Goal: Transaction & Acquisition: Download file/media

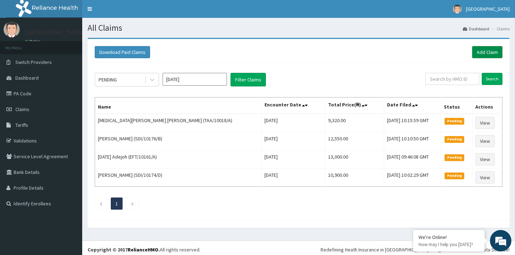
click at [493, 52] on link "Add Claim" at bounding box center [487, 52] width 30 height 12
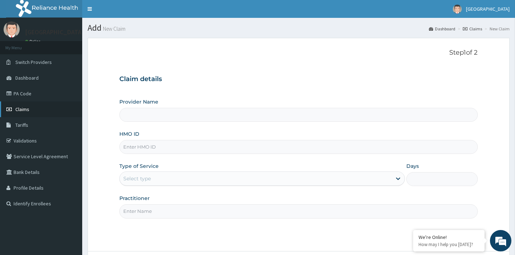
click at [26, 107] on span "Claims" at bounding box center [22, 109] width 14 height 6
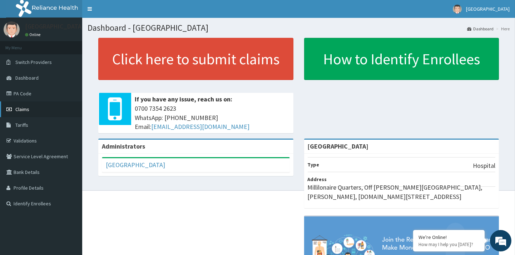
click at [31, 103] on link "Claims" at bounding box center [41, 110] width 82 height 16
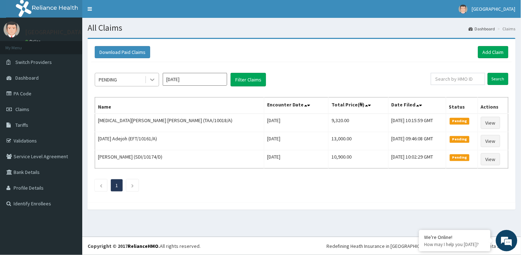
click at [155, 80] on icon at bounding box center [152, 79] width 7 height 7
click at [175, 56] on div "Download Paid Claims Add Claim" at bounding box center [302, 52] width 414 height 12
click at [151, 50] on div "Download Paid Claims Add Claim" at bounding box center [302, 52] width 414 height 12
click at [135, 52] on button "Download Paid Claims" at bounding box center [122, 52] width 55 height 12
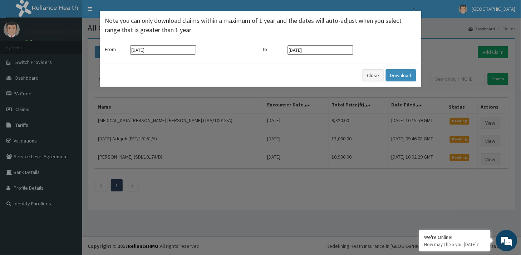
click at [165, 46] on input "[DATE]" at bounding box center [163, 49] width 66 height 9
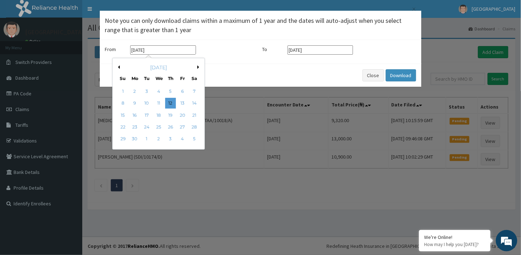
click at [118, 66] on button "Previous Month" at bounding box center [118, 67] width 4 height 4
click at [197, 68] on div "[DATE]" at bounding box center [158, 67] width 86 height 7
click at [197, 67] on div "[DATE]" at bounding box center [158, 67] width 86 height 7
click at [196, 66] on div "[DATE]" at bounding box center [158, 67] width 86 height 7
click at [198, 66] on button "Next Month" at bounding box center [199, 67] width 4 height 4
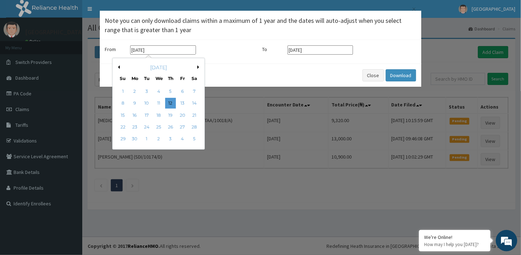
click at [196, 66] on div "[DATE]" at bounding box center [158, 67] width 86 height 7
click at [197, 66] on button "Next Month" at bounding box center [199, 67] width 4 height 4
click at [147, 92] on div "1" at bounding box center [146, 91] width 11 height 11
type input "[DATE]"
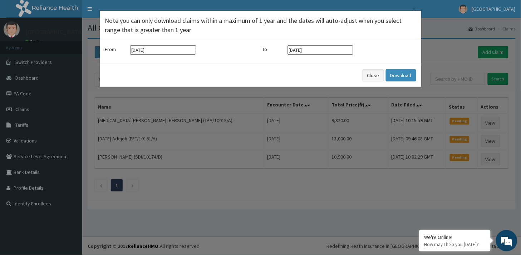
click at [310, 50] on input "[DATE]" at bounding box center [320, 49] width 66 height 9
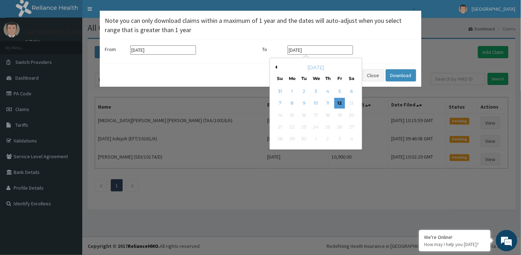
click at [276, 67] on button "Previous Month" at bounding box center [275, 67] width 4 height 4
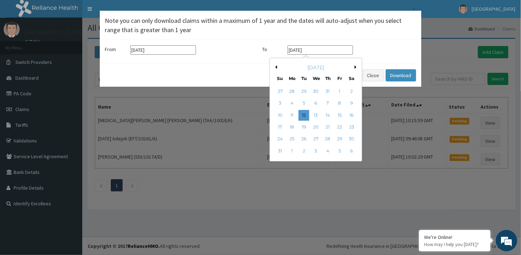
click at [276, 67] on button "Previous Month" at bounding box center [275, 67] width 4 height 4
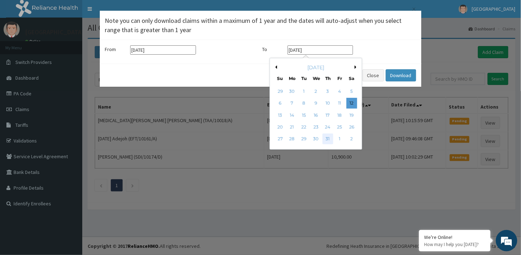
click at [326, 138] on div "31" at bounding box center [327, 139] width 11 height 11
type input "[DATE]"
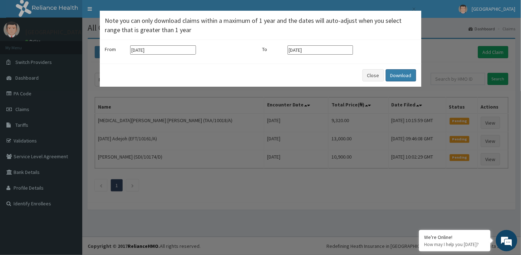
click at [407, 75] on button "Download" at bounding box center [401, 75] width 30 height 12
click at [153, 51] on input "[DATE]" at bounding box center [163, 49] width 66 height 9
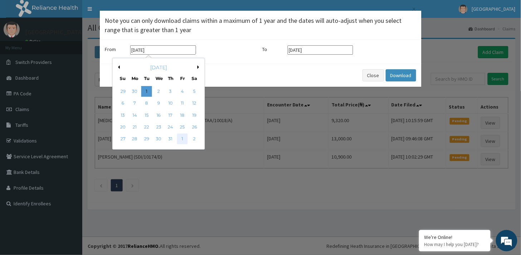
click at [184, 139] on div "1" at bounding box center [182, 139] width 11 height 11
type input "[DATE]"
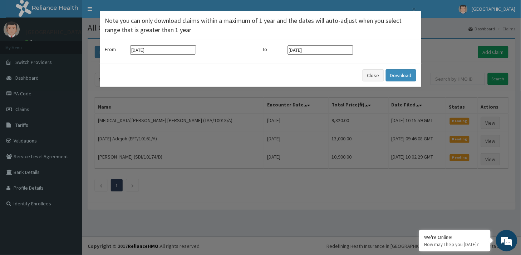
click at [317, 52] on input "[DATE]" at bounding box center [320, 49] width 66 height 9
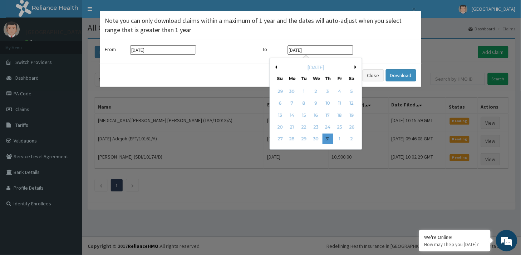
click at [356, 67] on button "Next Month" at bounding box center [357, 67] width 4 height 4
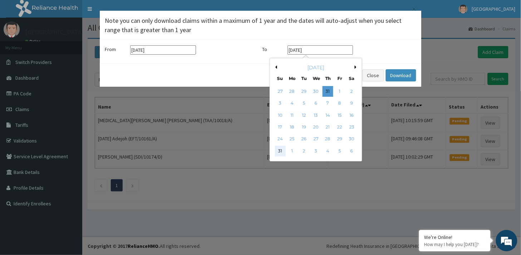
click at [280, 150] on div "31" at bounding box center [280, 151] width 11 height 11
type input "[DATE]"
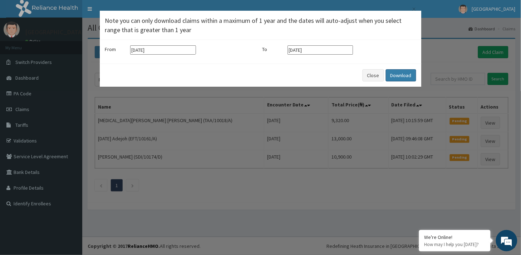
click at [404, 73] on button "Download" at bounding box center [401, 75] width 30 height 12
click at [133, 48] on input "[DATE]" at bounding box center [163, 49] width 66 height 9
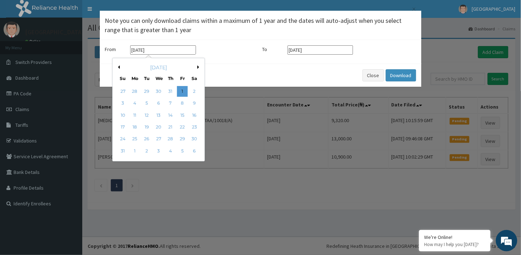
click at [118, 67] on button "Previous Month" at bounding box center [118, 67] width 4 height 4
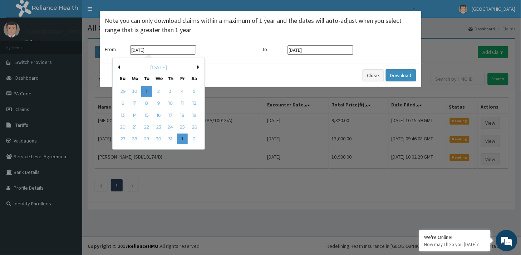
click at [118, 67] on button "Previous Month" at bounding box center [118, 67] width 4 height 4
click at [168, 91] on div "1" at bounding box center [170, 91] width 11 height 11
type input "[DATE]"
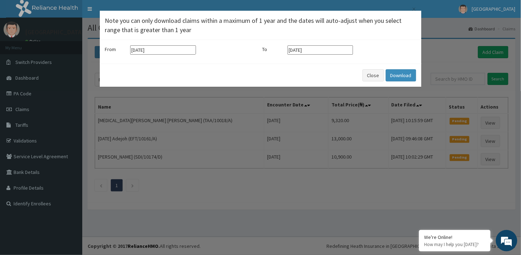
click at [298, 51] on input "[DATE]" at bounding box center [320, 49] width 66 height 9
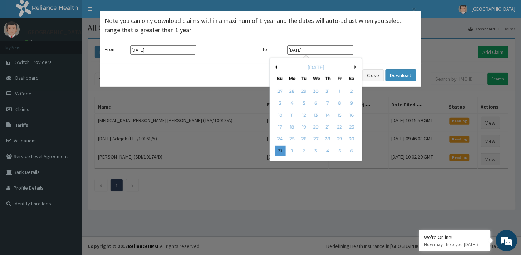
click at [277, 67] on button "Previous Month" at bounding box center [275, 67] width 4 height 4
click at [275, 66] on button "Previous Month" at bounding box center [275, 67] width 4 height 4
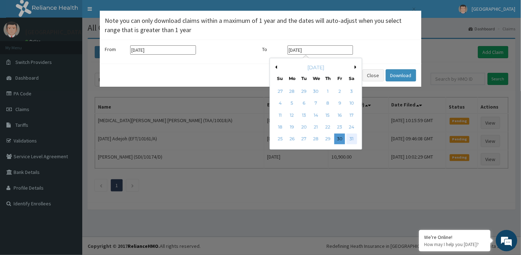
click at [353, 138] on div "31" at bounding box center [351, 139] width 11 height 11
type input "[DATE]"
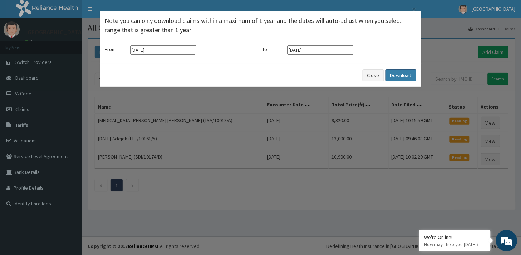
click at [402, 73] on button "Download" at bounding box center [401, 75] width 30 height 12
